Goal: Information Seeking & Learning: Compare options

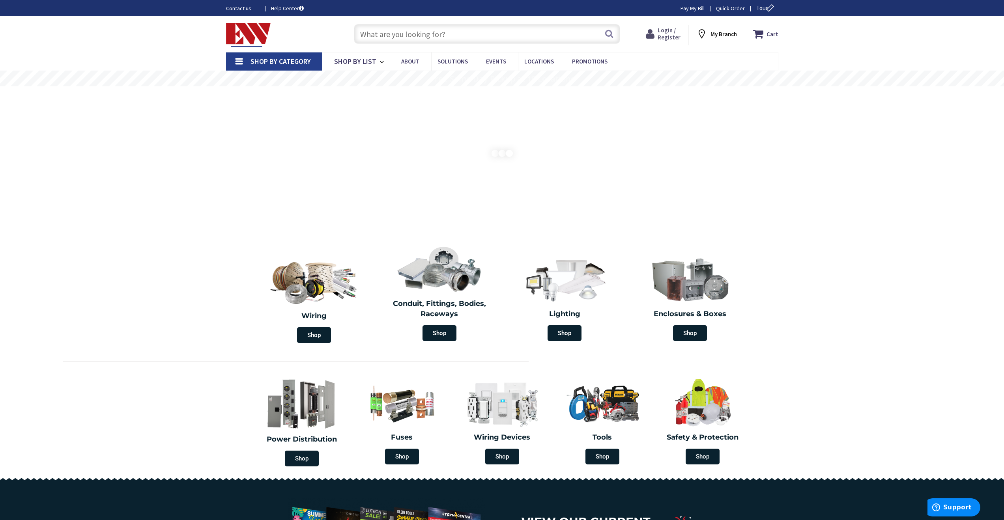
click at [665, 33] on span "Login / Register" at bounding box center [668, 33] width 23 height 15
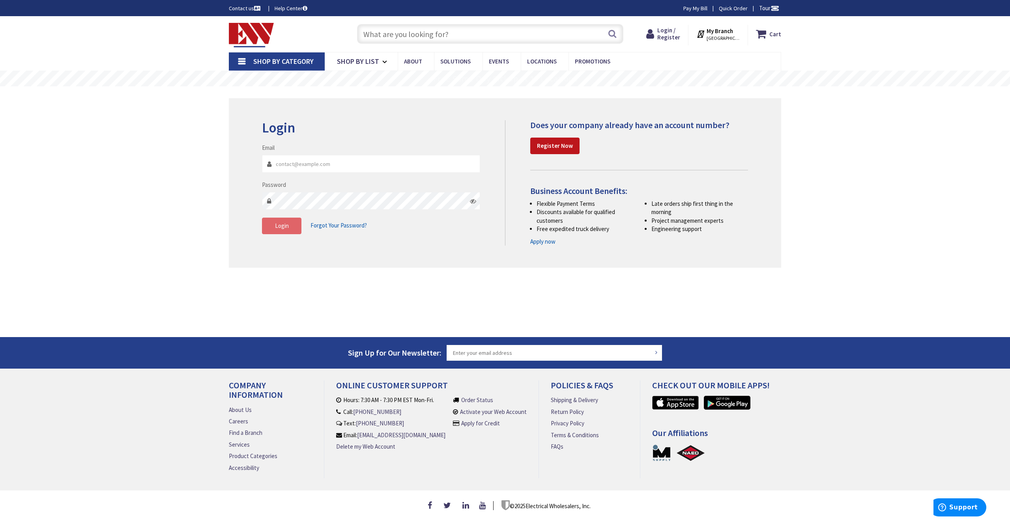
type input "[EMAIL_ADDRESS][DOMAIN_NAME]"
click at [291, 226] on button "Login" at bounding box center [281, 226] width 39 height 17
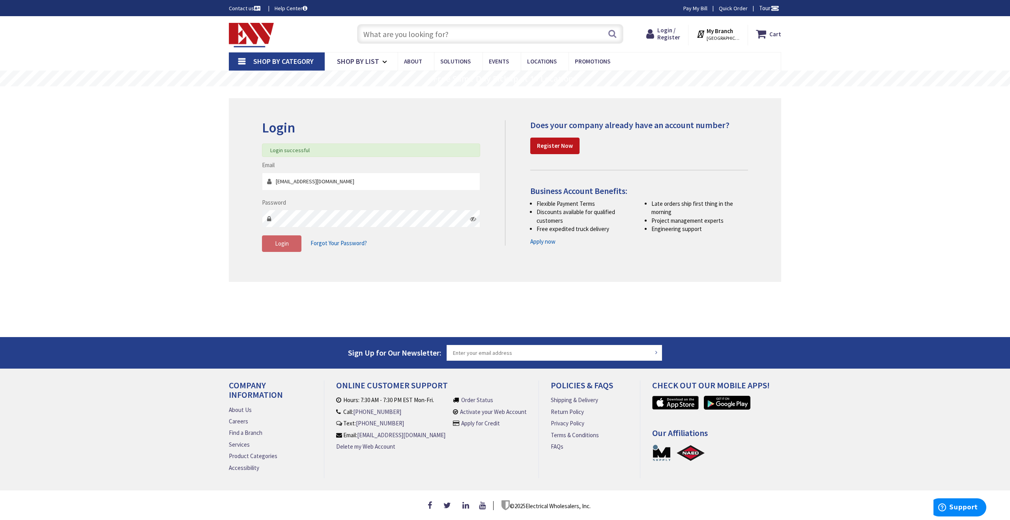
click at [409, 35] on input "text" at bounding box center [490, 34] width 266 height 20
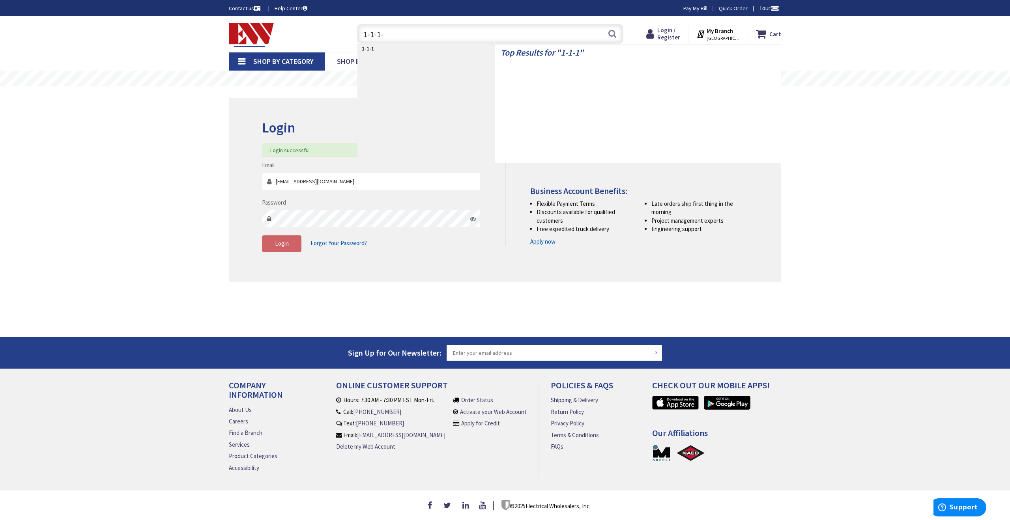
type input "1-1-1-3"
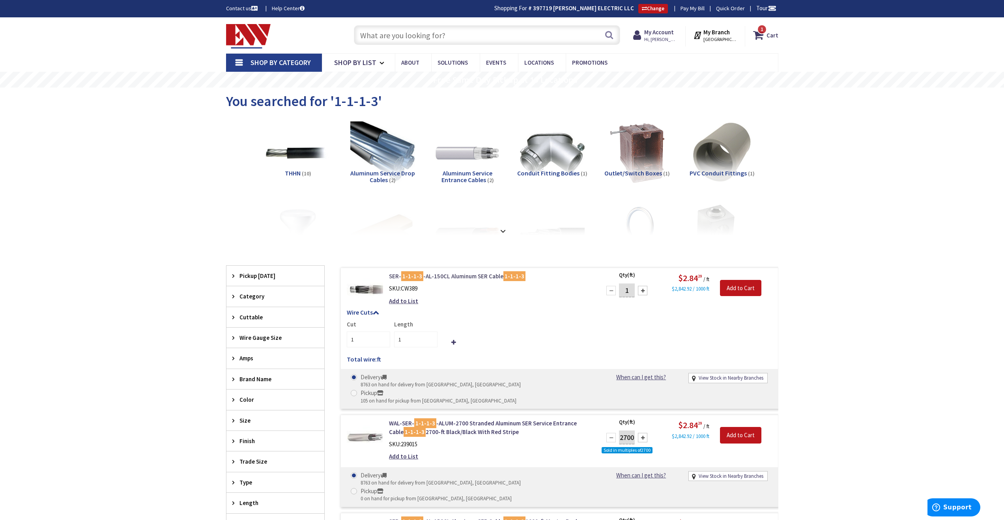
click at [454, 276] on link "SER- 1-1-1-3 -AL-150CL Aluminum SER Cable 1-1-1-3" at bounding box center [489, 276] width 201 height 8
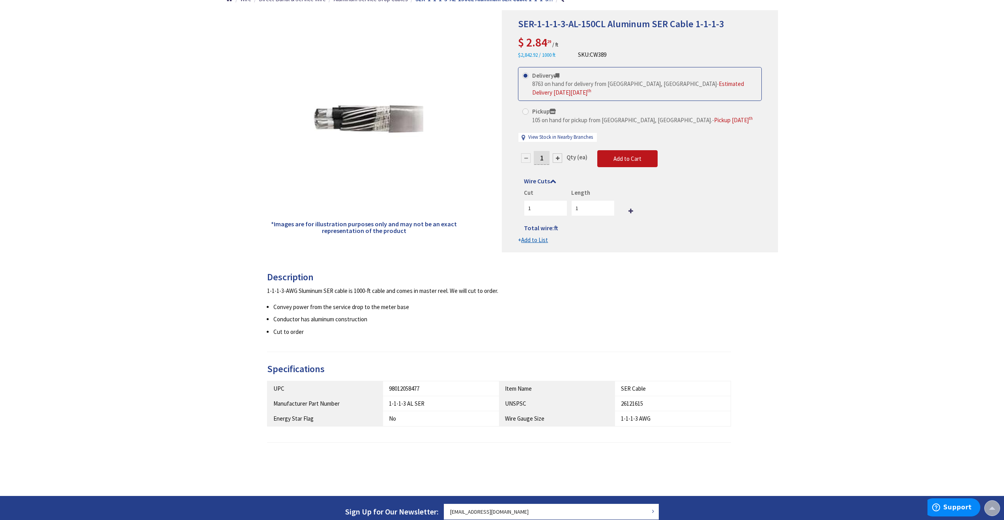
scroll to position [1, 0]
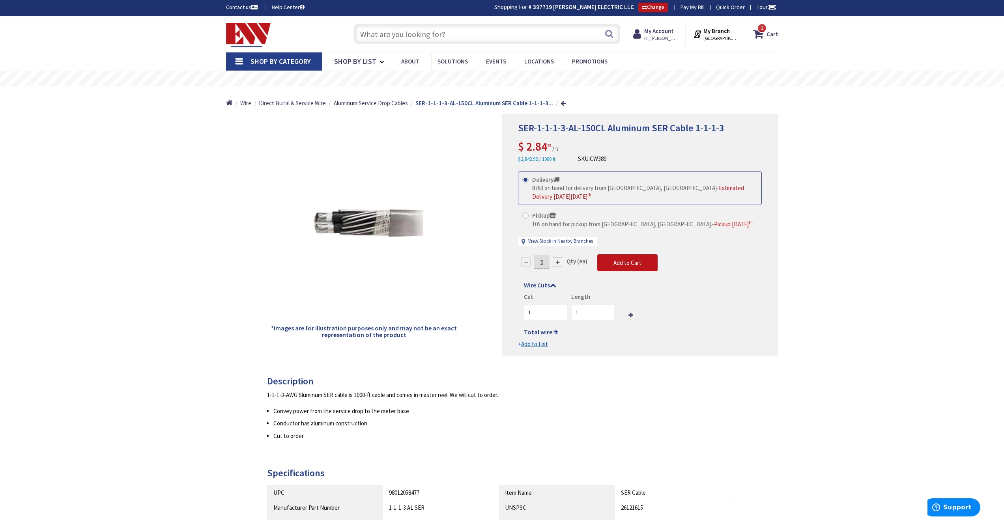
click at [547, 262] on input "1" at bounding box center [542, 262] width 16 height 14
type input "9"
type input "100"
click at [619, 266] on form "This product is Discontinued Delivery 8763 on hand for delivery from Middletown…" at bounding box center [640, 259] width 244 height 177
type input "100"
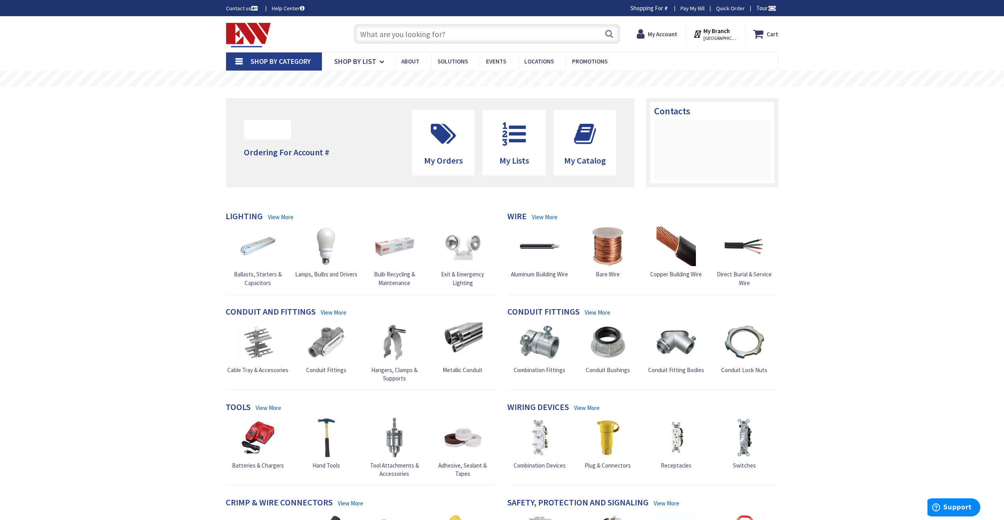
click at [460, 37] on input "text" at bounding box center [487, 34] width 266 height 20
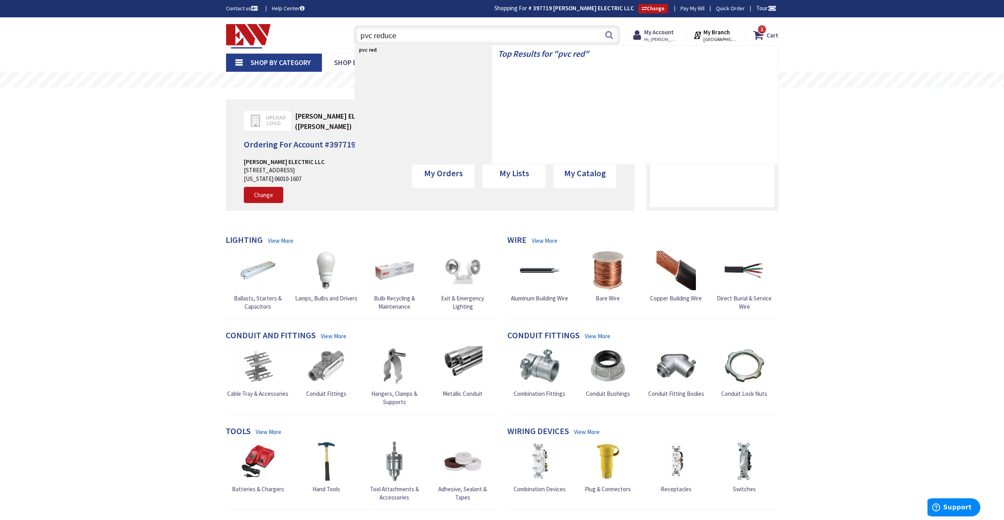
type input "pvc reducer"
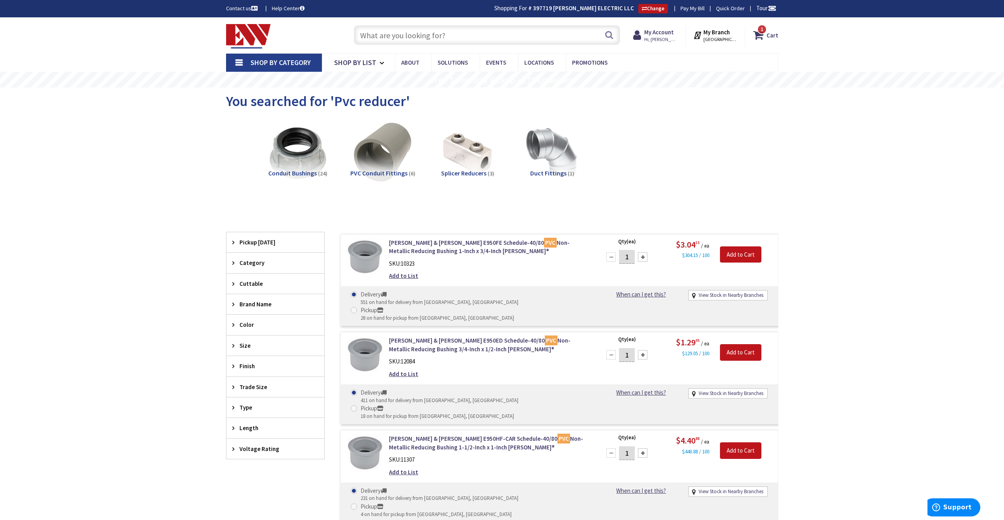
click at [446, 35] on input "text" at bounding box center [487, 35] width 266 height 20
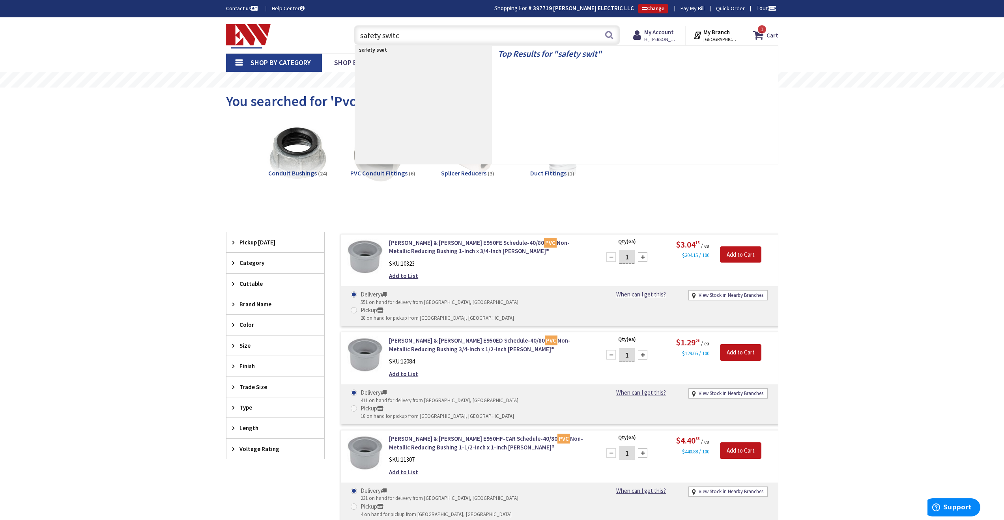
type input "safety switch"
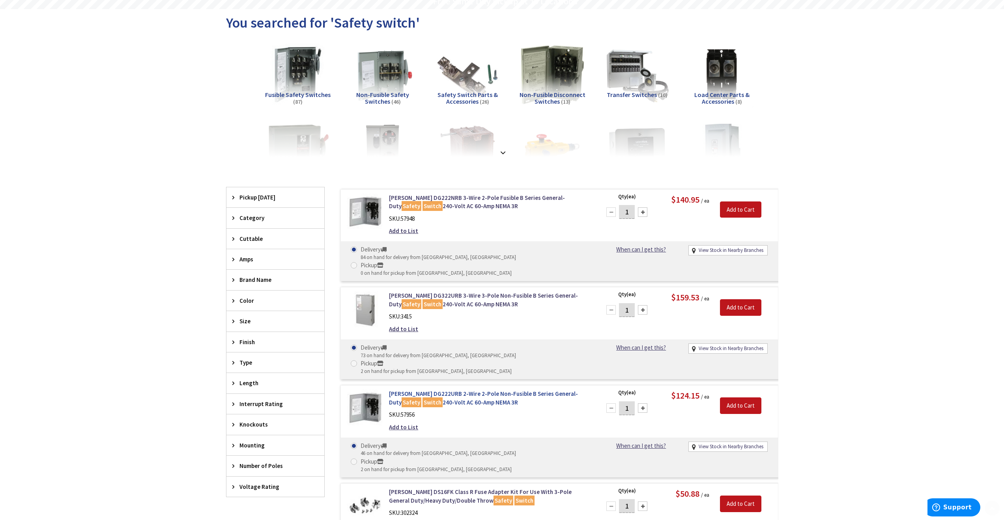
scroll to position [79, 0]
click at [278, 260] on span "Amps" at bounding box center [271, 259] width 64 height 8
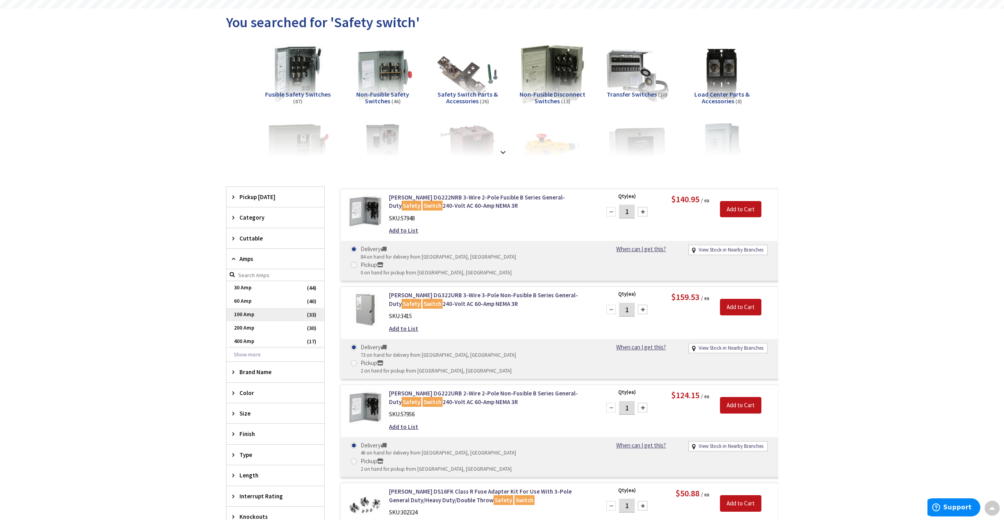
click at [245, 314] on span "100 Amp" at bounding box center [275, 314] width 98 height 13
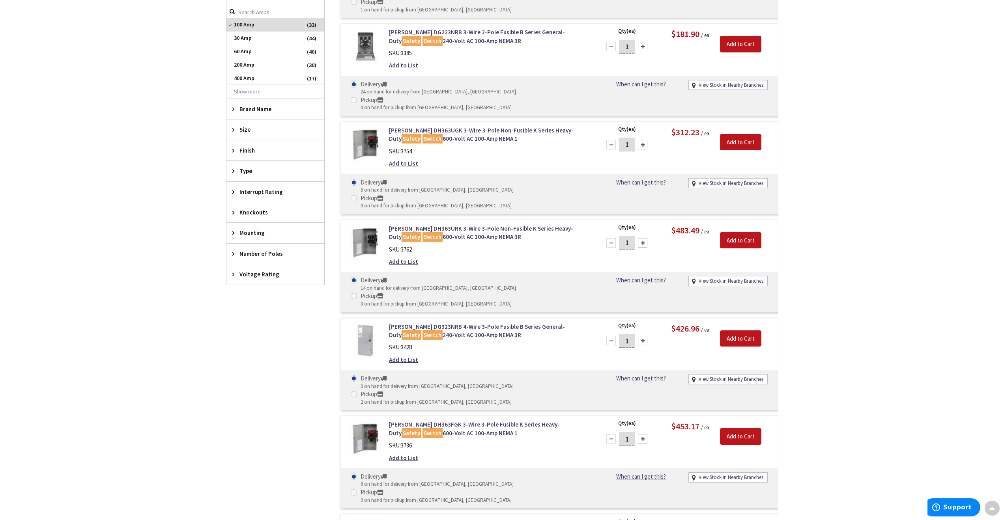
scroll to position [0, 0]
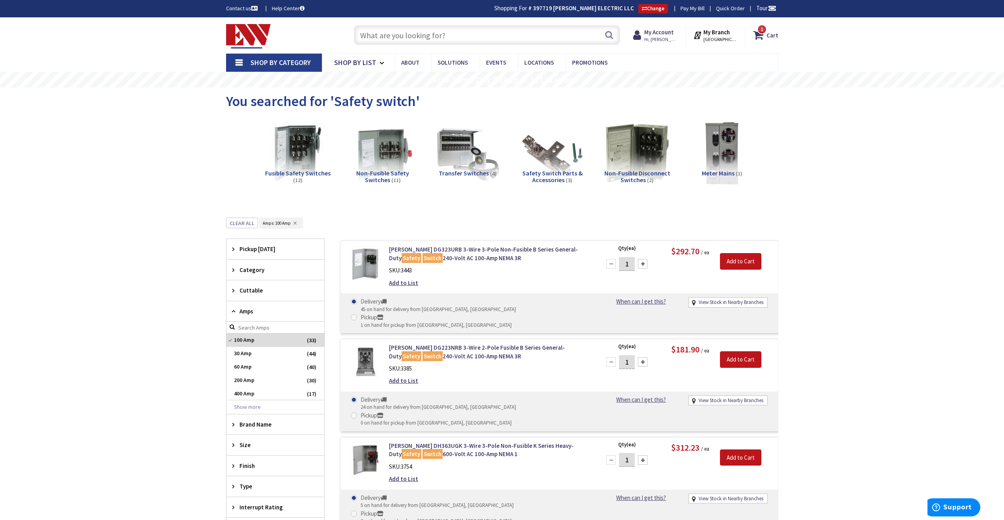
click at [446, 34] on input "text" at bounding box center [487, 35] width 266 height 20
type input "v"
type input "breaker enclosure"
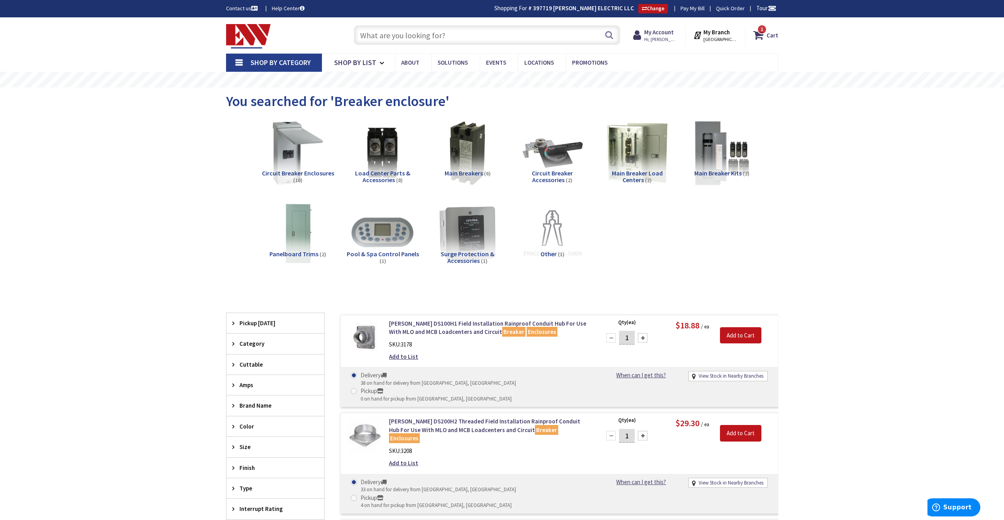
click at [451, 31] on input "text" at bounding box center [487, 35] width 266 height 20
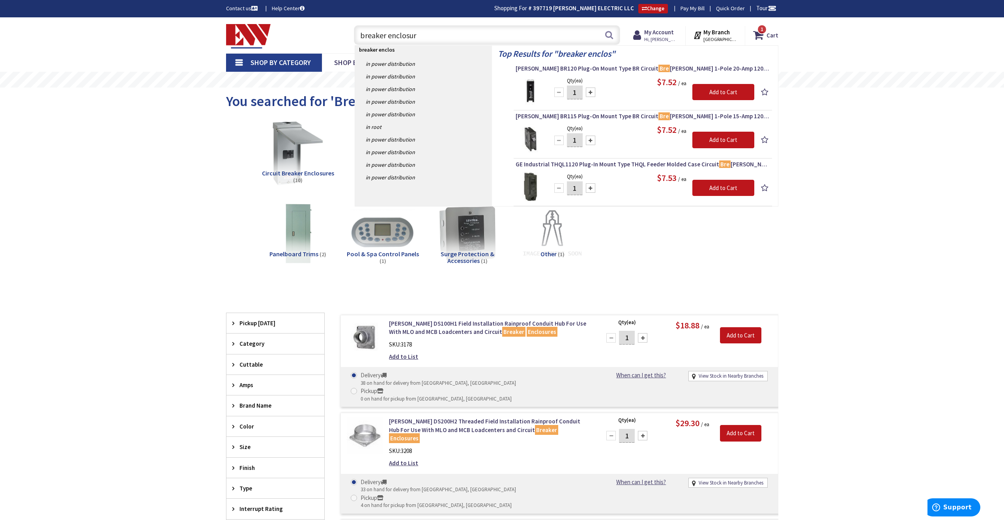
type input "breaker enclosure"
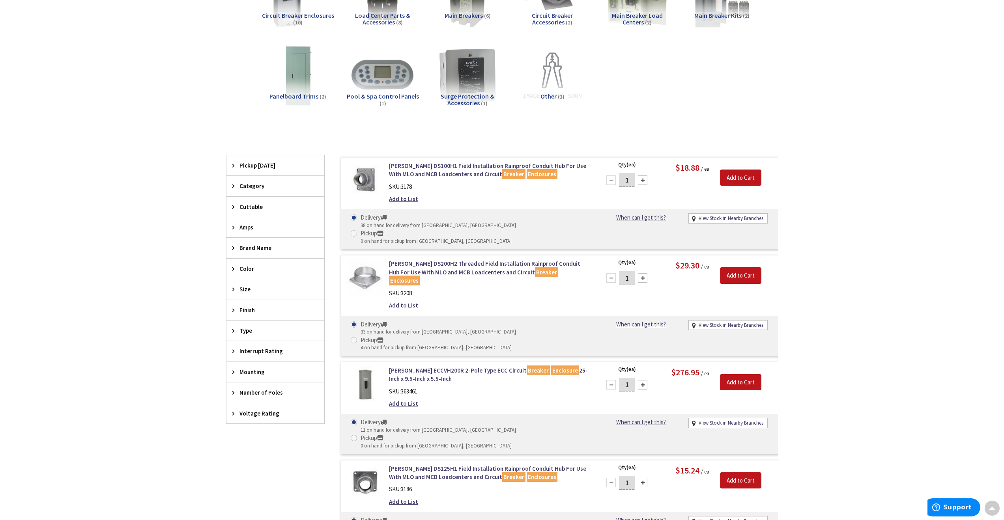
scroll to position [159, 0]
click at [272, 225] on span "Amps" at bounding box center [271, 226] width 64 height 8
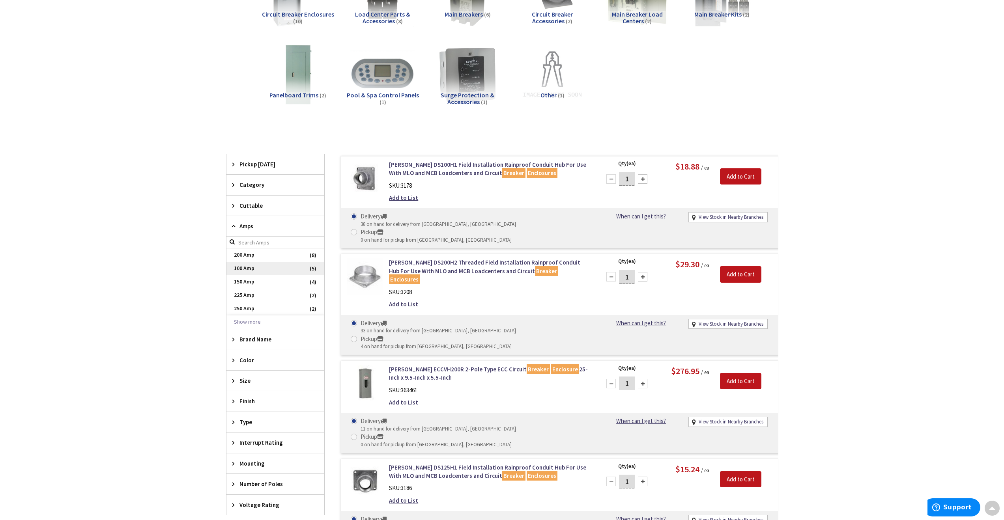
click at [254, 266] on span "100 Amp" at bounding box center [275, 268] width 98 height 13
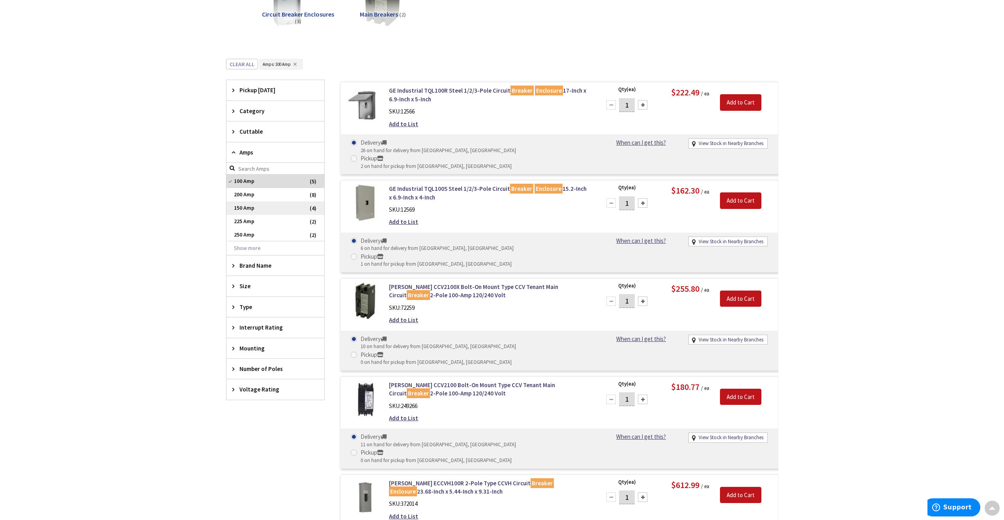
click at [249, 208] on span "150 Amp" at bounding box center [275, 208] width 98 height 13
click at [251, 306] on span "Type" at bounding box center [271, 307] width 64 height 8
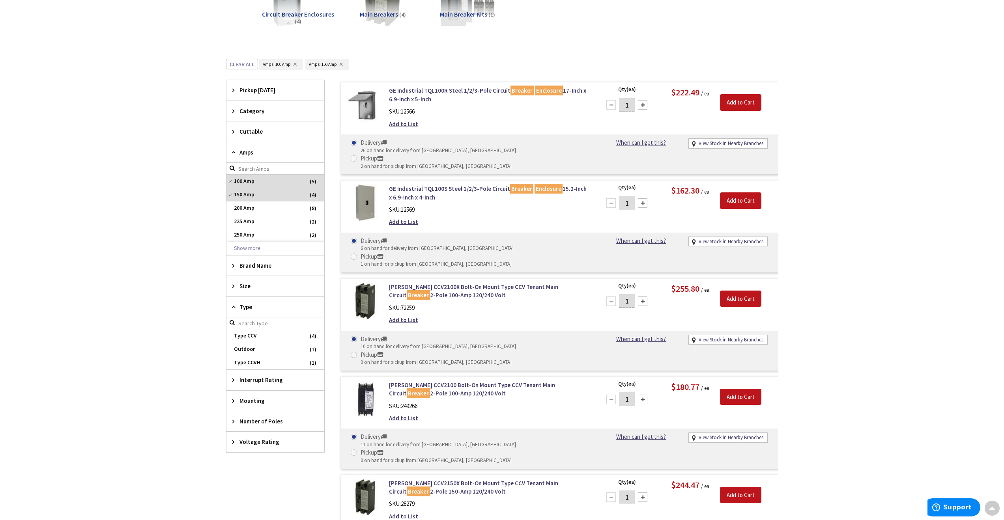
click at [252, 306] on span "Type" at bounding box center [271, 307] width 64 height 8
click at [452, 90] on link "GE Industrial TQL100R Steel 1/2/3-Pole Circuit Breaker Enclosure 17-Inch x 6.9-…" at bounding box center [489, 94] width 201 height 17
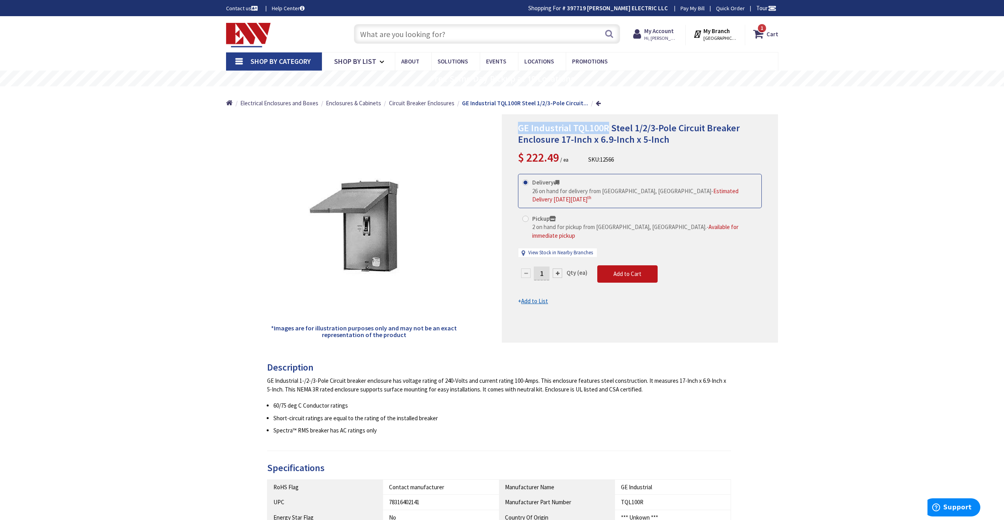
drag, startPoint x: 519, startPoint y: 126, endPoint x: 608, endPoint y: 126, distance: 89.5
click at [608, 126] on span "GE Industrial TQL100R Steel 1/2/3-Pole Circuit Breaker Enclosure 17-Inch x 6.9-…" at bounding box center [629, 134] width 222 height 24
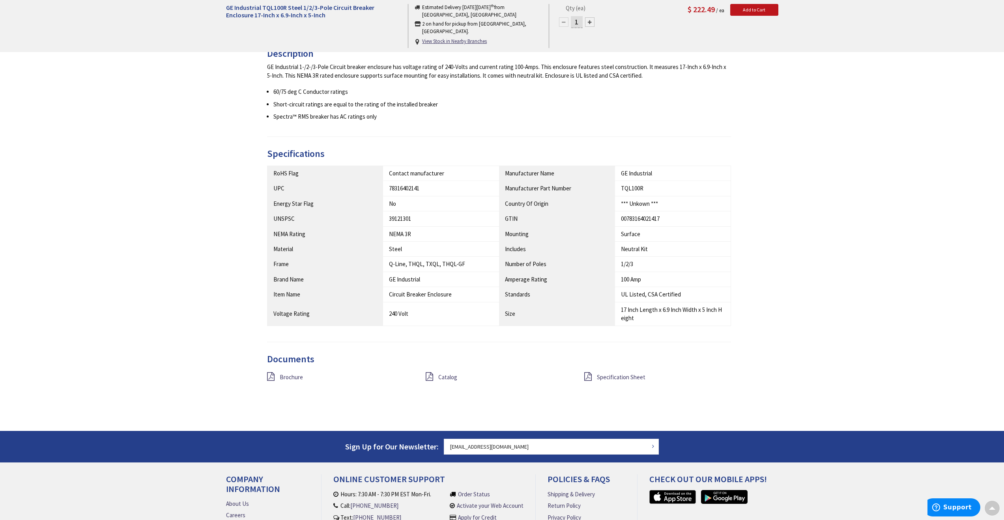
scroll to position [316, 0]
click at [612, 377] on span "Specification Sheet" at bounding box center [621, 376] width 49 height 7
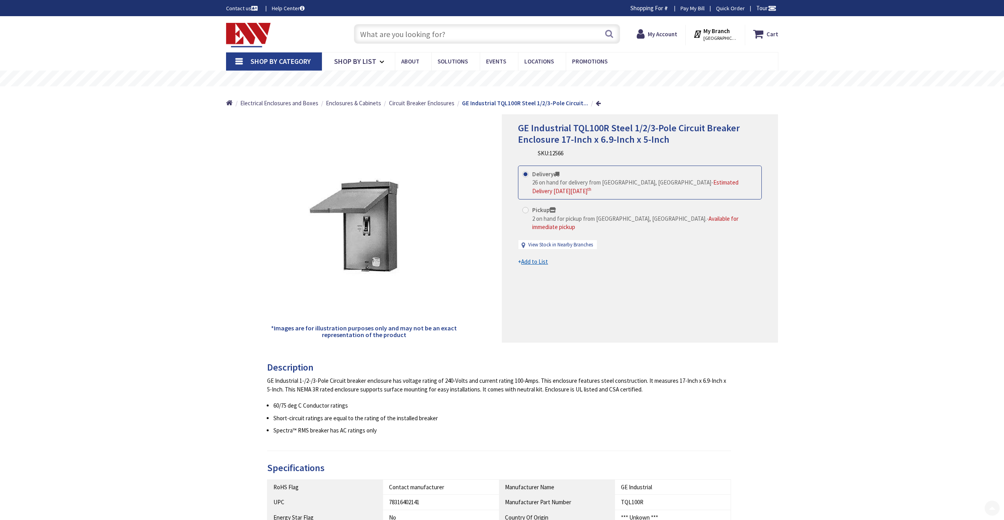
click at [424, 38] on input "text" at bounding box center [487, 34] width 266 height 20
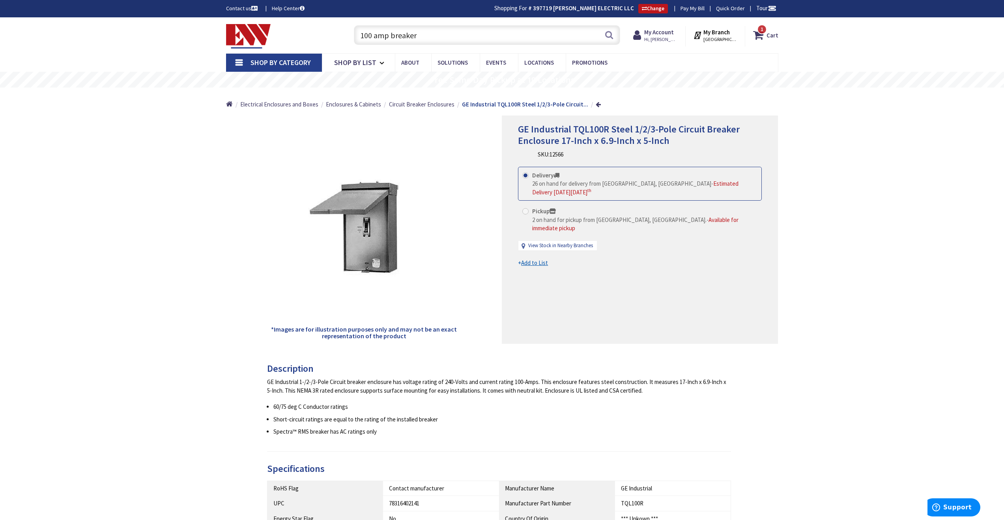
type input "100 amp breaker"
